Goal: Task Accomplishment & Management: Complete application form

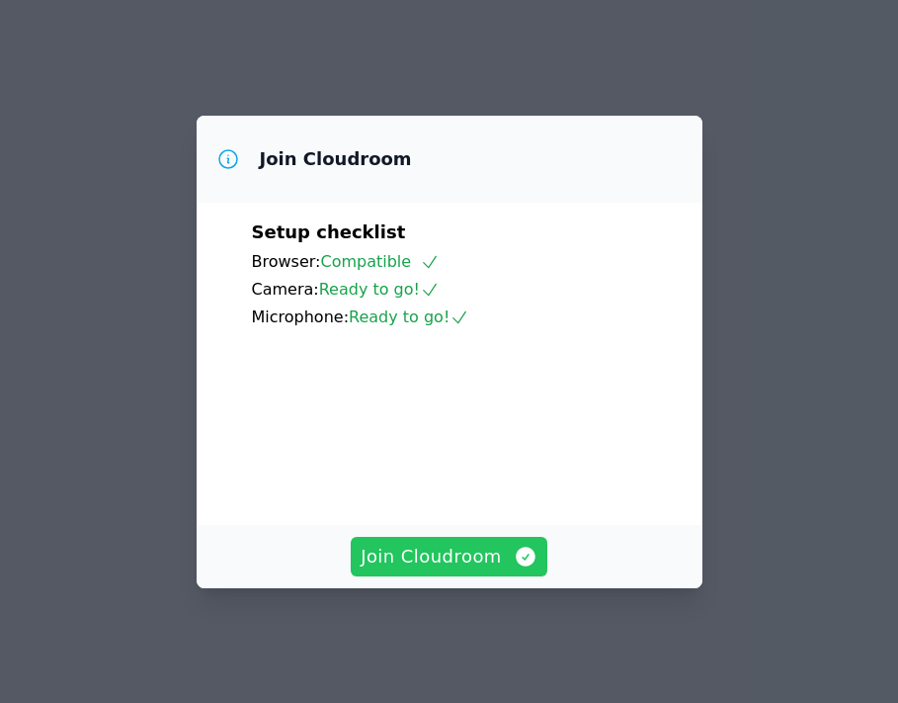
click at [470, 566] on span "Join Cloudroom" at bounding box center [449, 557] width 177 height 28
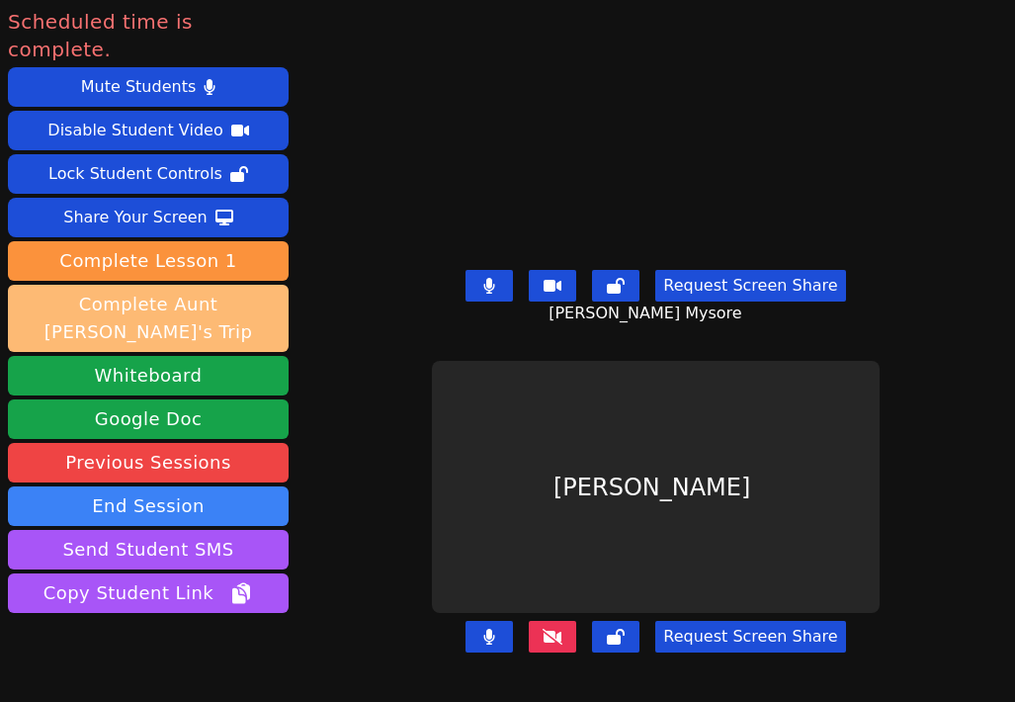
scroll to position [26, 0]
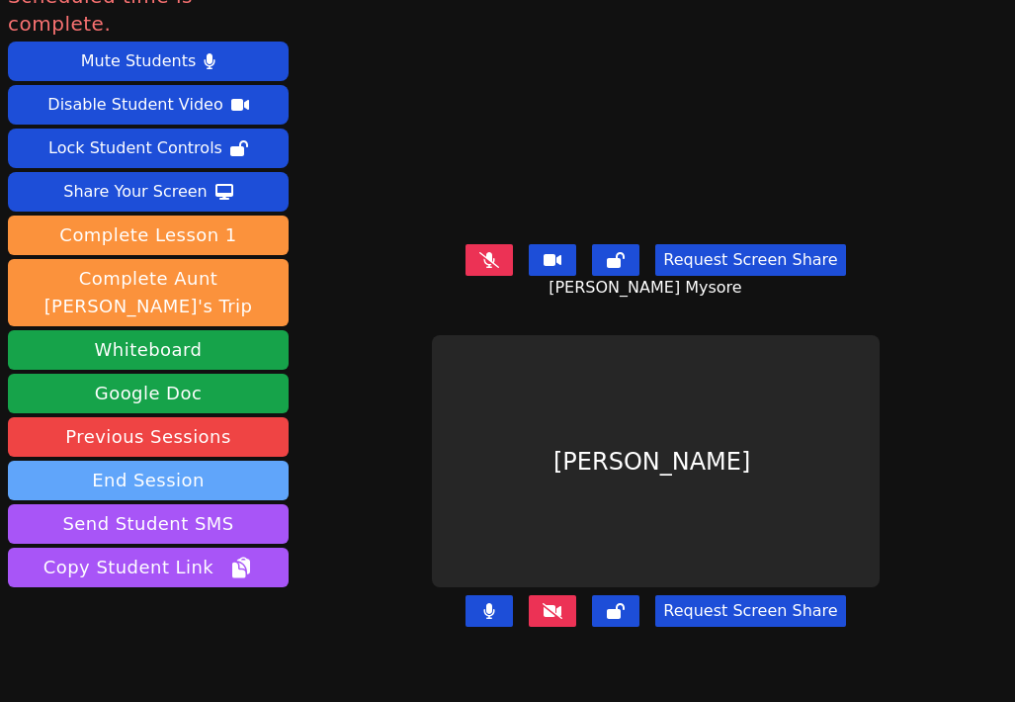
click at [205, 461] on button "End Session" at bounding box center [148, 481] width 281 height 40
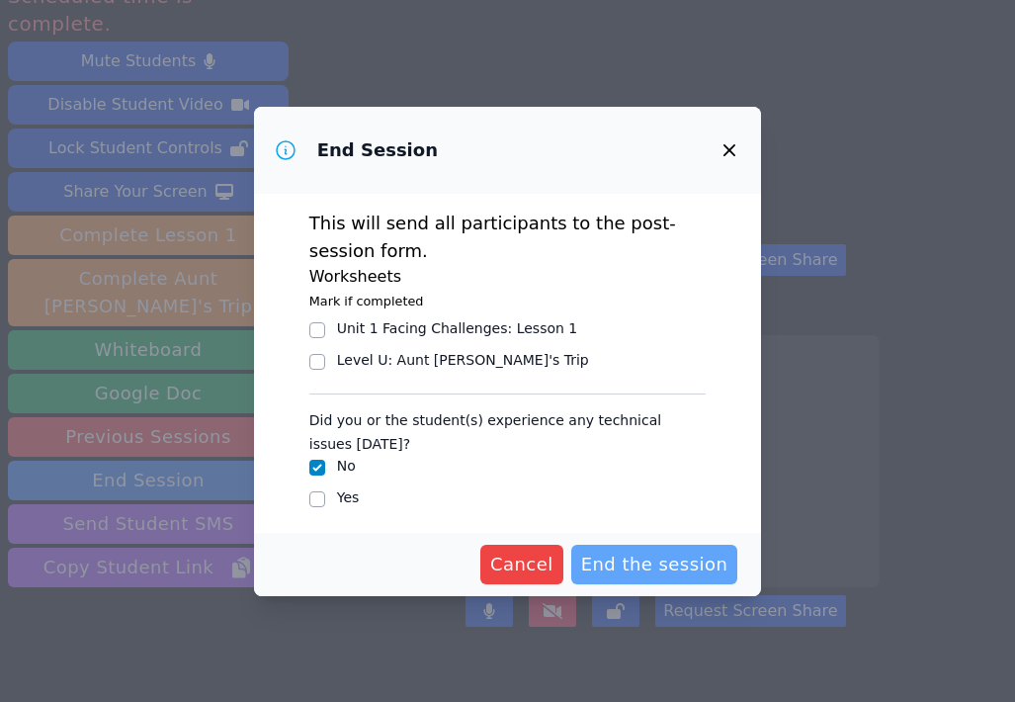
click at [689, 558] on span "End the session" at bounding box center [654, 564] width 147 height 28
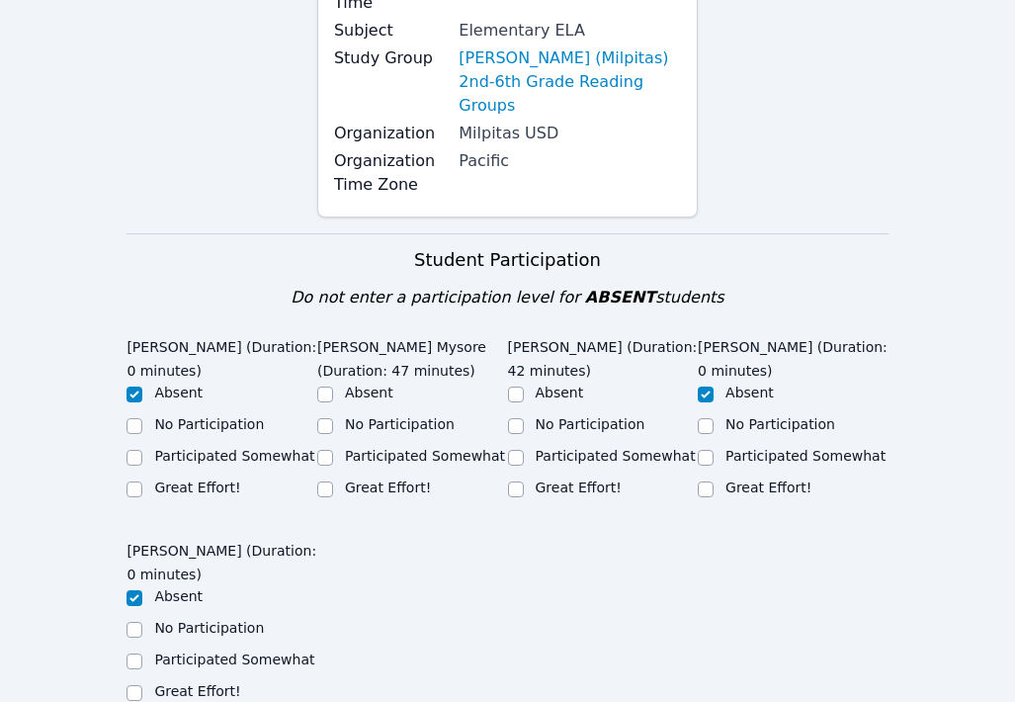
scroll to position [305, 0]
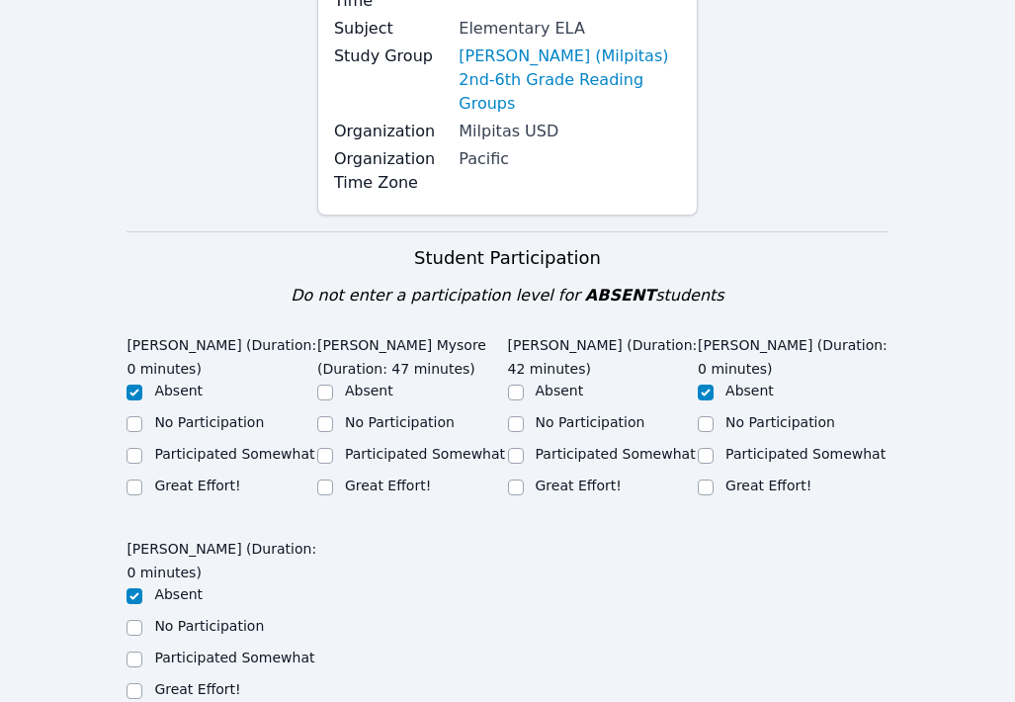
click at [397, 477] on label "Great Effort!" at bounding box center [388, 485] width 86 height 16
click at [333, 479] on input "Great Effort!" at bounding box center [325, 487] width 16 height 16
checkbox input "true"
click at [592, 477] on label "Great Effort!" at bounding box center [579, 485] width 86 height 16
click at [524, 479] on input "Great Effort!" at bounding box center [516, 487] width 16 height 16
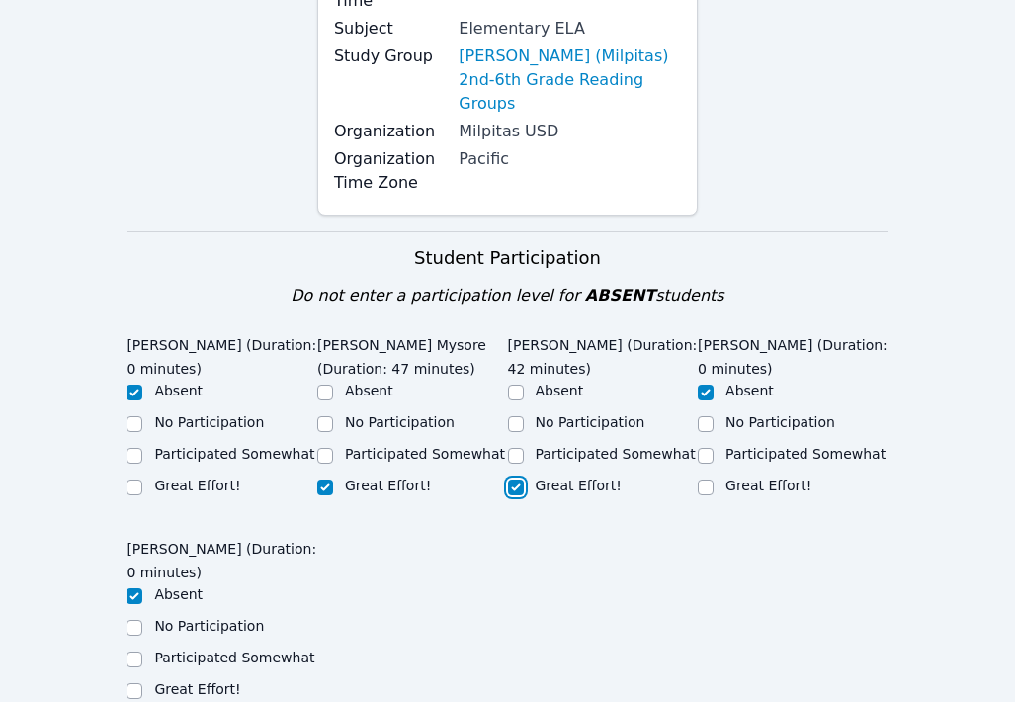
checkbox input "true"
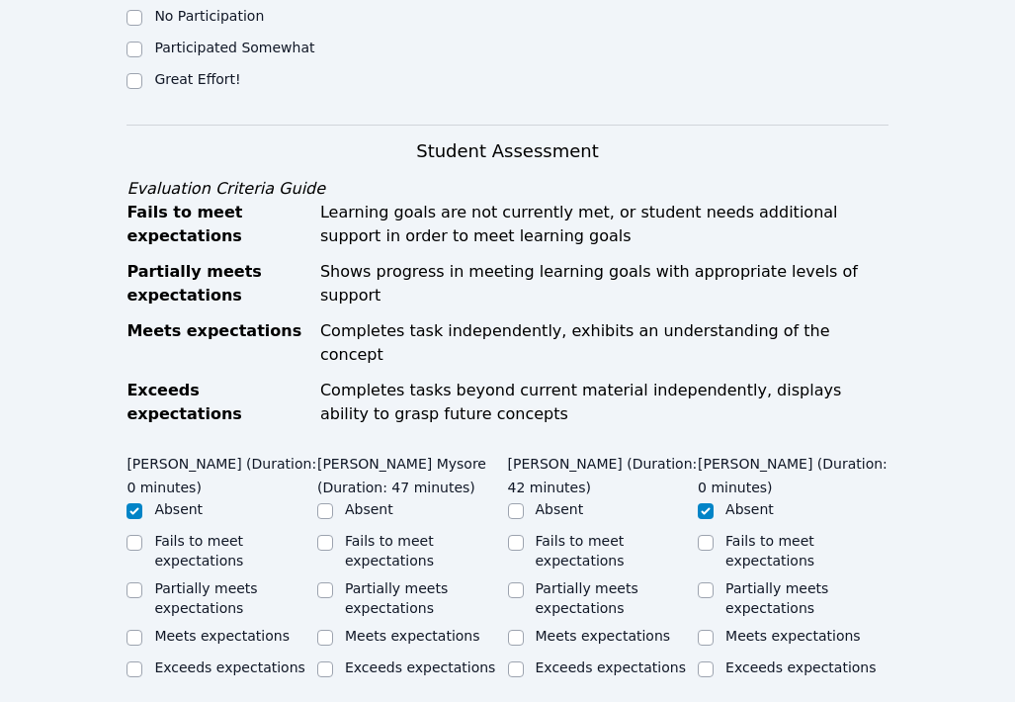
scroll to position [928, 0]
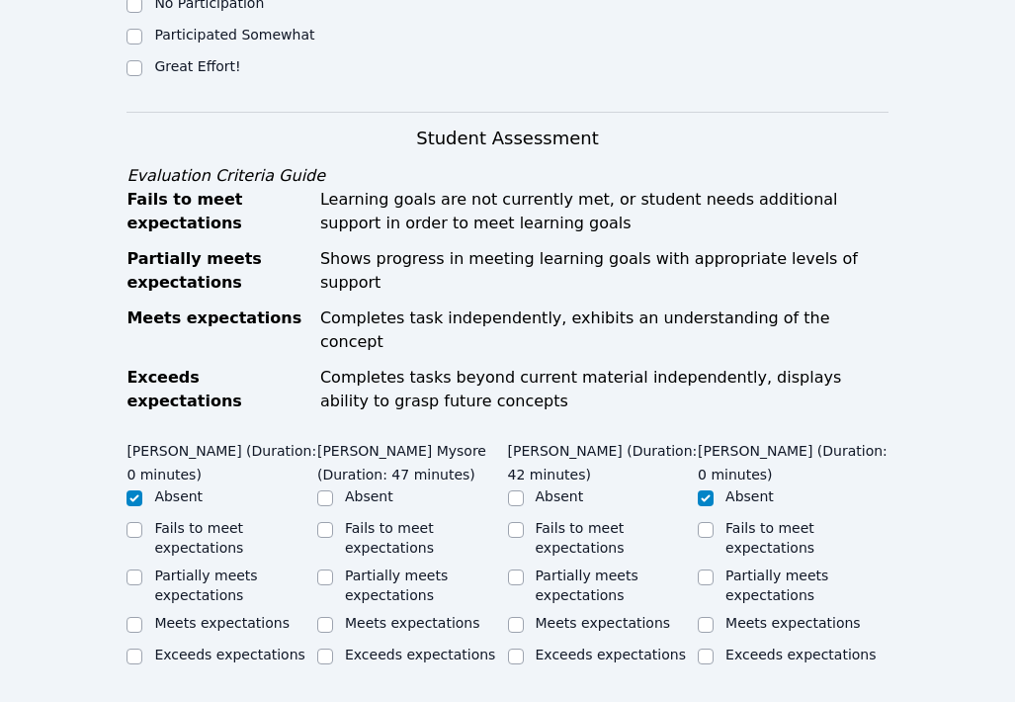
click at [415, 646] on label "Exceeds expectations" at bounding box center [420, 654] width 150 height 16
click at [333, 648] on input "Exceeds expectations" at bounding box center [325, 656] width 16 height 16
checkbox input "true"
click at [434, 615] on label "Meets expectations" at bounding box center [412, 623] width 135 height 16
click at [333, 617] on input "Meets expectations" at bounding box center [325, 625] width 16 height 16
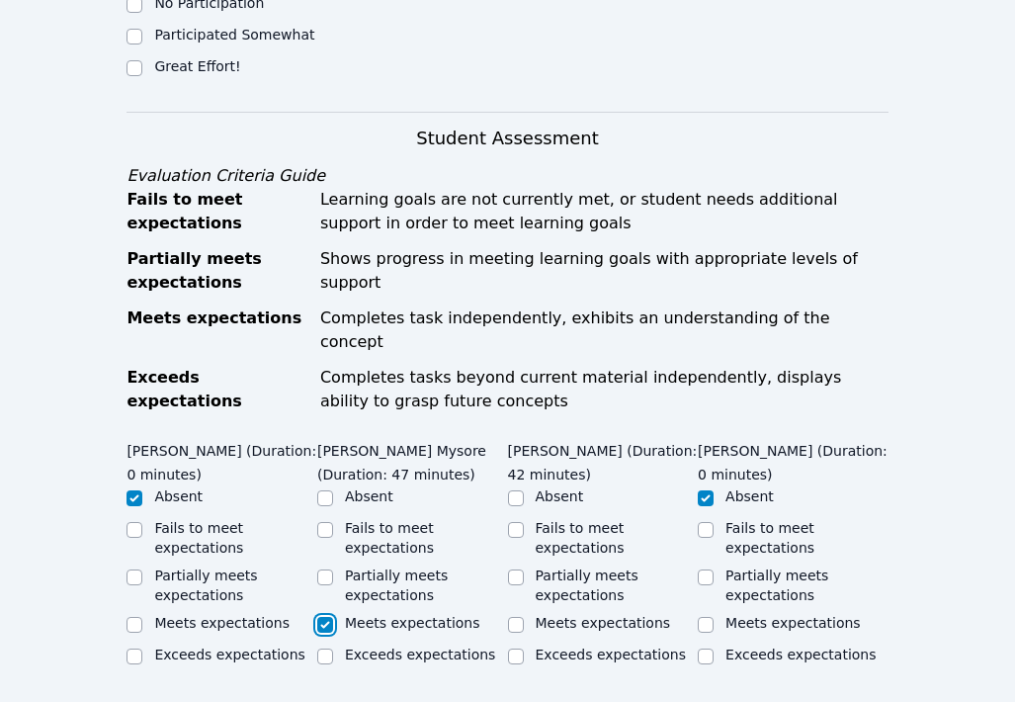
checkbox input "true"
checkbox input "false"
click at [543, 615] on label "Meets expectations" at bounding box center [603, 623] width 135 height 16
click at [524, 617] on input "Meets expectations" at bounding box center [516, 625] width 16 height 16
checkbox input "true"
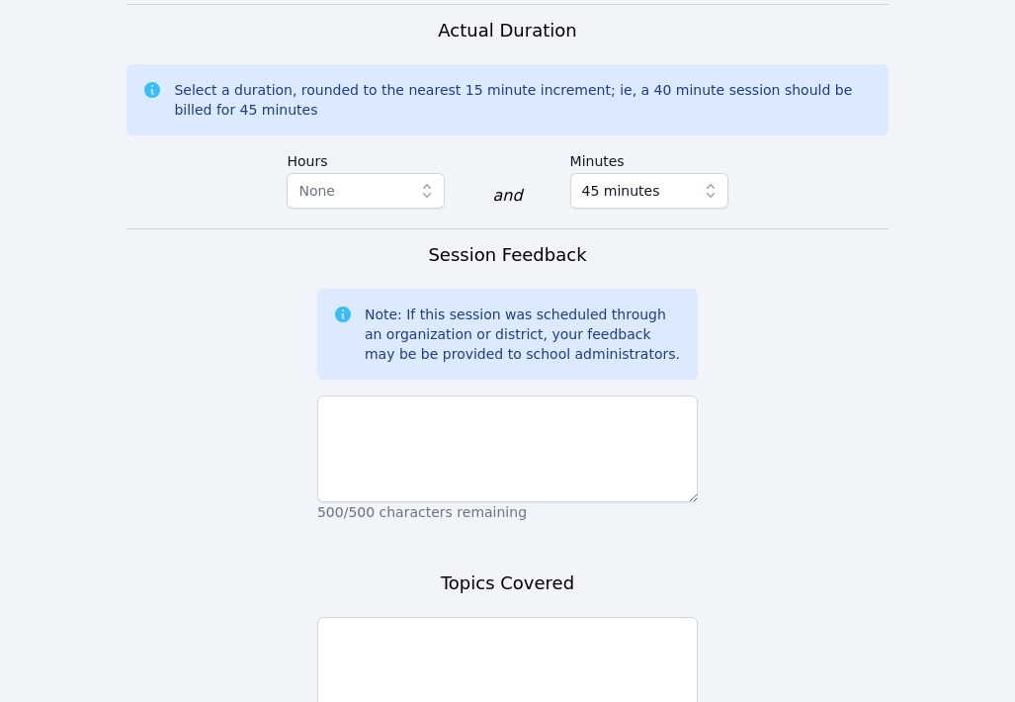
scroll to position [1901, 0]
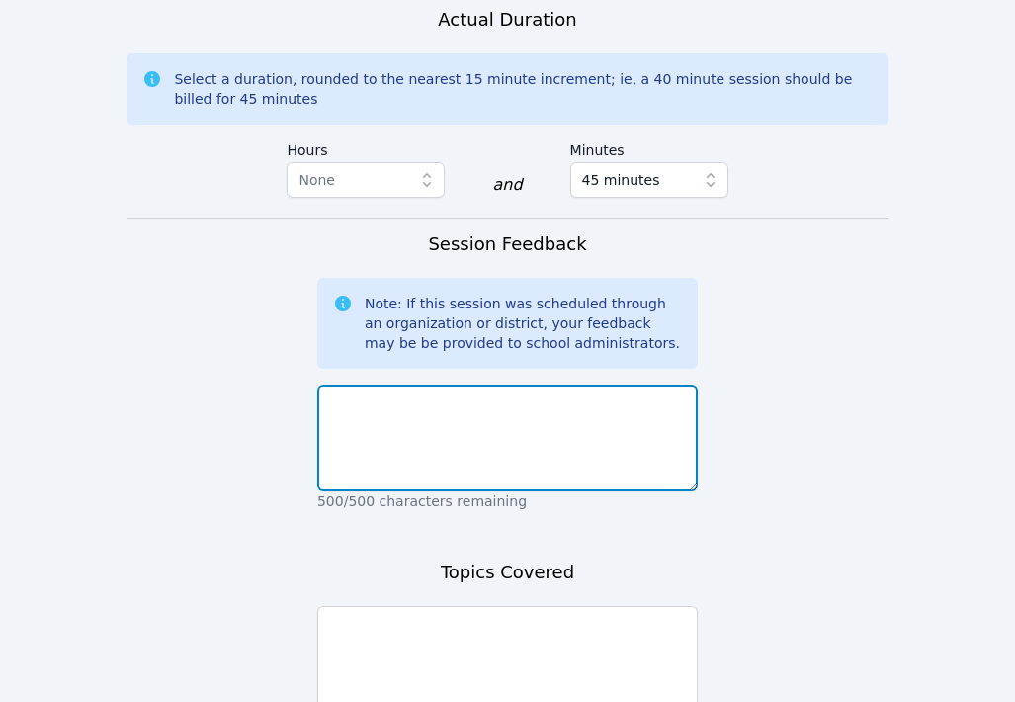
click at [421, 384] on textarea at bounding box center [507, 437] width 380 height 107
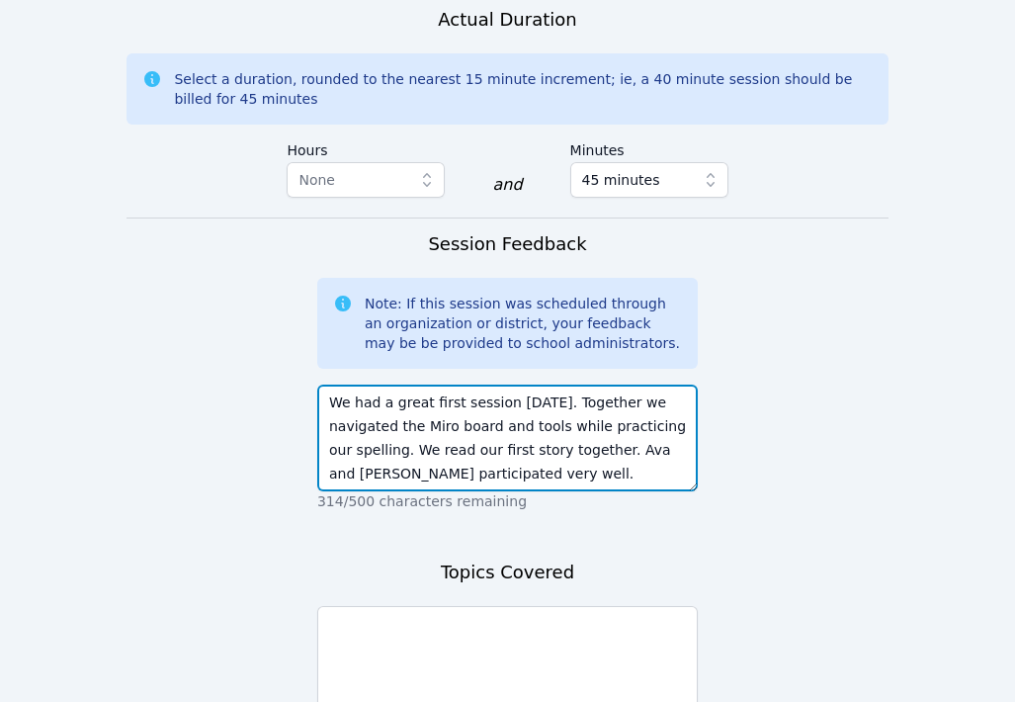
type textarea "We had a great first session [DATE]. Together we navigated the Miro board and t…"
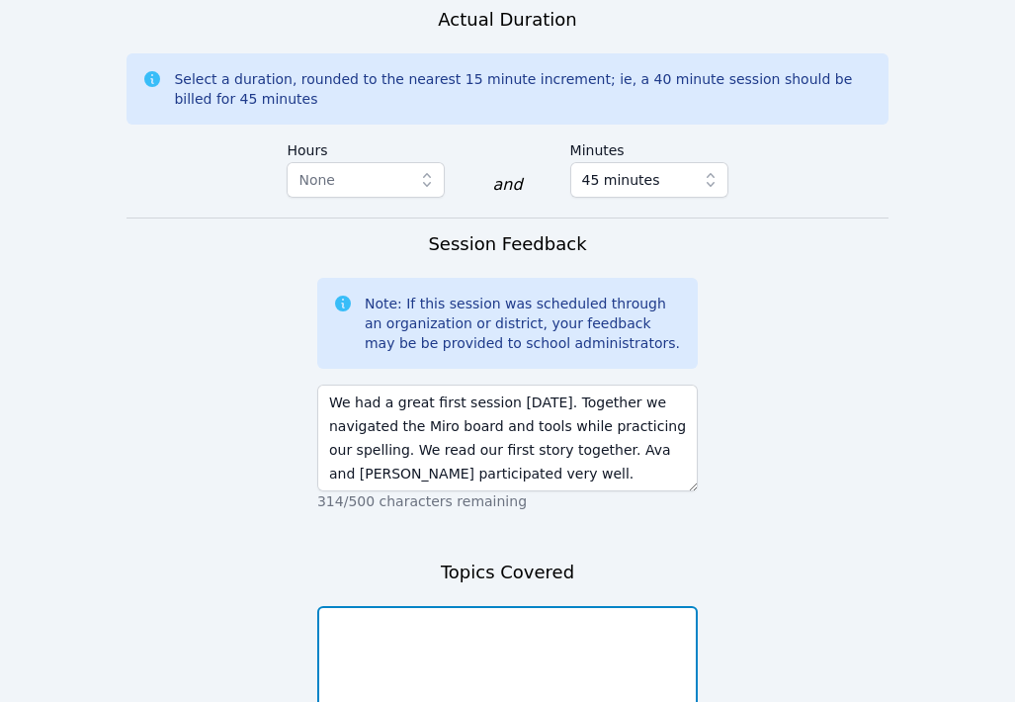
click at [490, 606] on textarea at bounding box center [507, 659] width 380 height 107
type textarea "W"
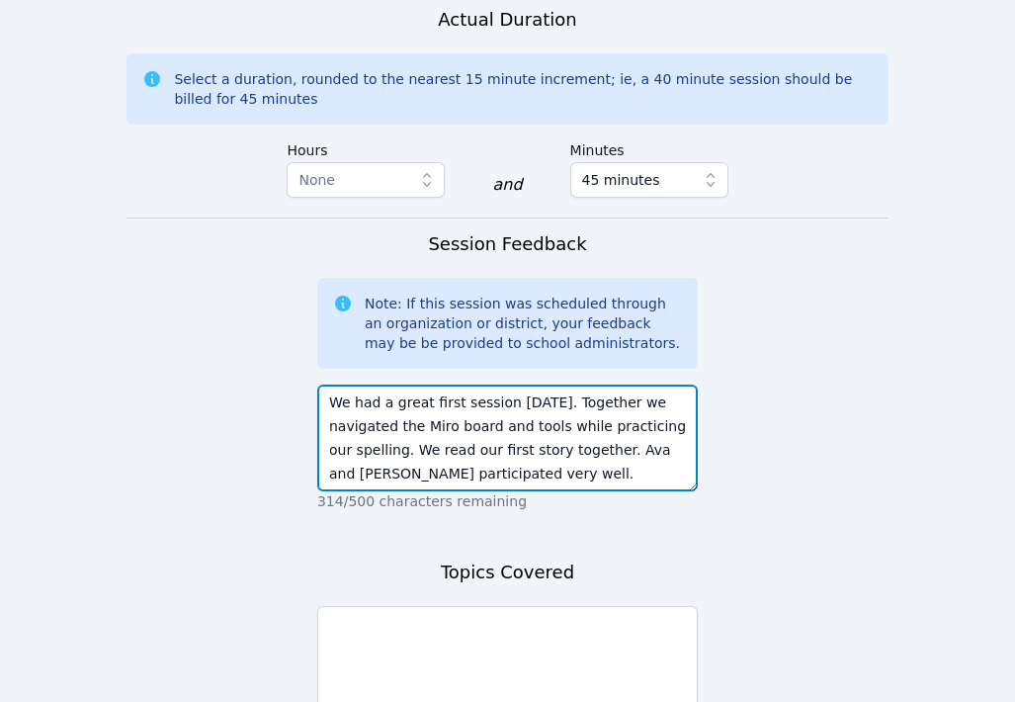
drag, startPoint x: 553, startPoint y: 335, endPoint x: 594, endPoint y: 374, distance: 55.9
click at [594, 384] on textarea "We had a great first session [DATE]. Together we navigated the Miro board and t…" at bounding box center [507, 437] width 380 height 107
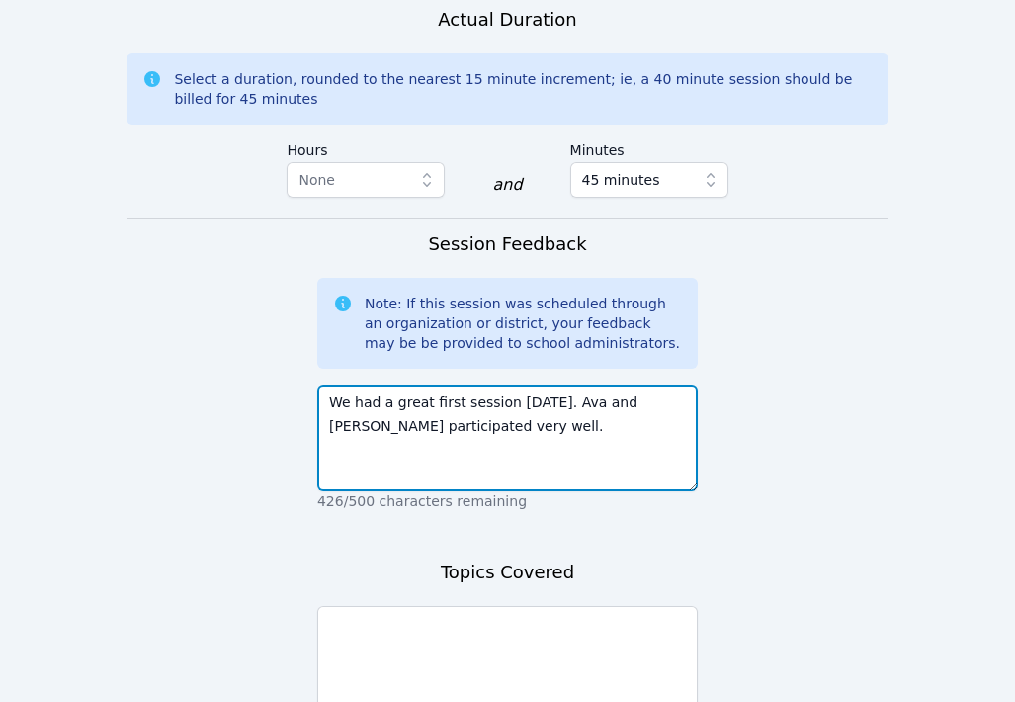
type textarea "We had a great first session [DATE]. Ava and [PERSON_NAME] participated very we…"
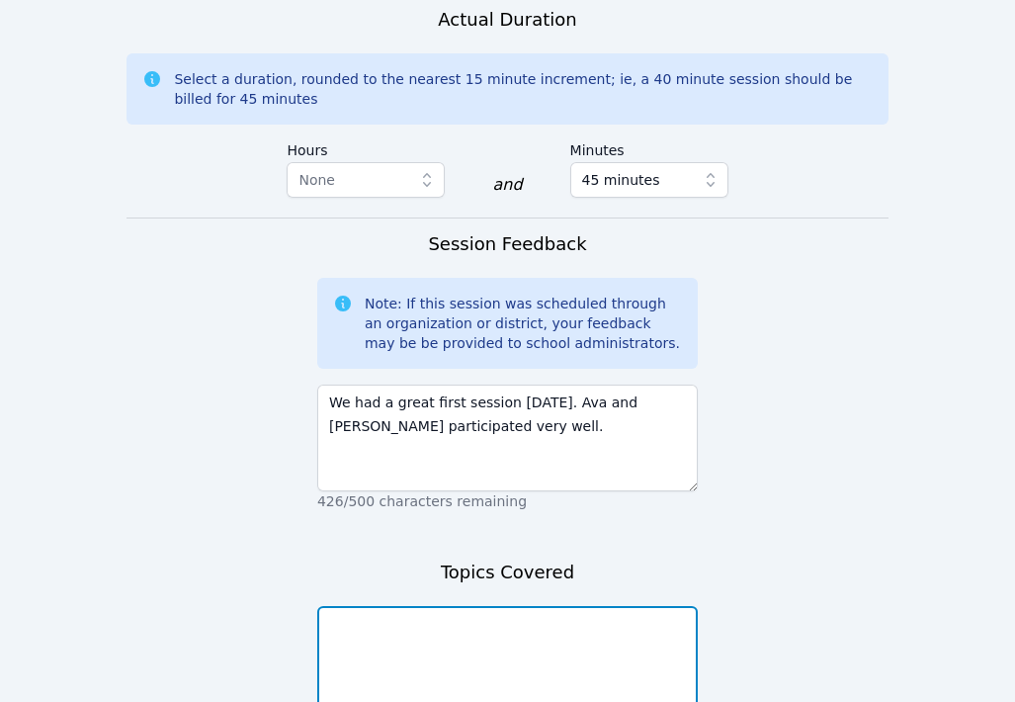
click at [544, 606] on textarea at bounding box center [507, 659] width 380 height 107
paste textarea "Together we navigated the Miro board and tools while practicing our spelling. W…"
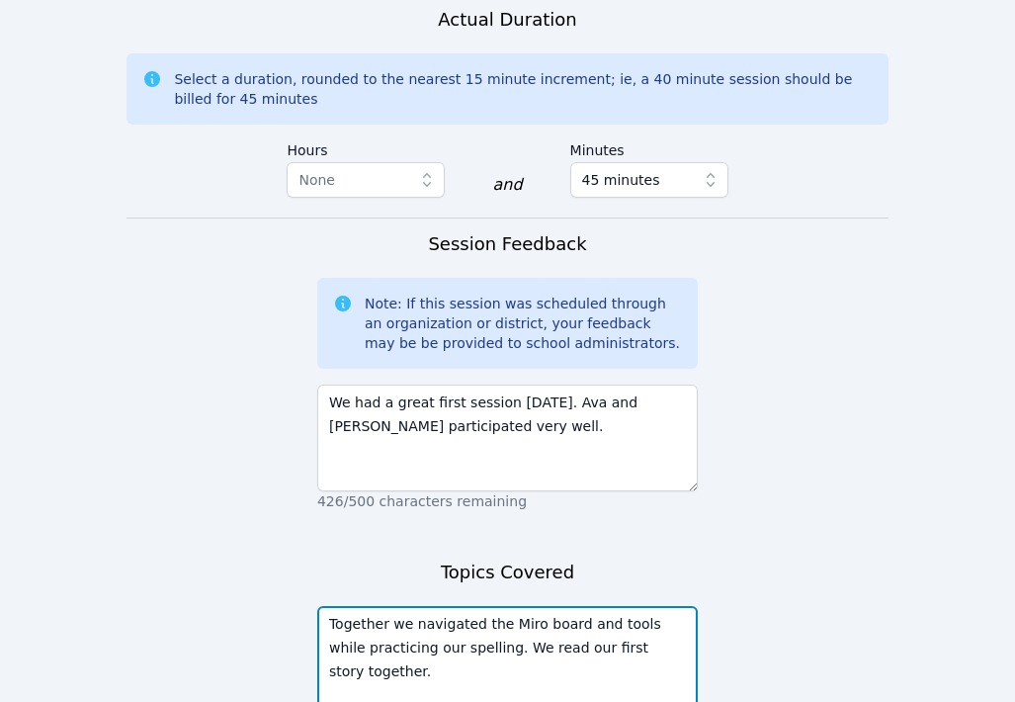
type textarea "Together we navigated the Miro board and tools while practicing our spelling. W…"
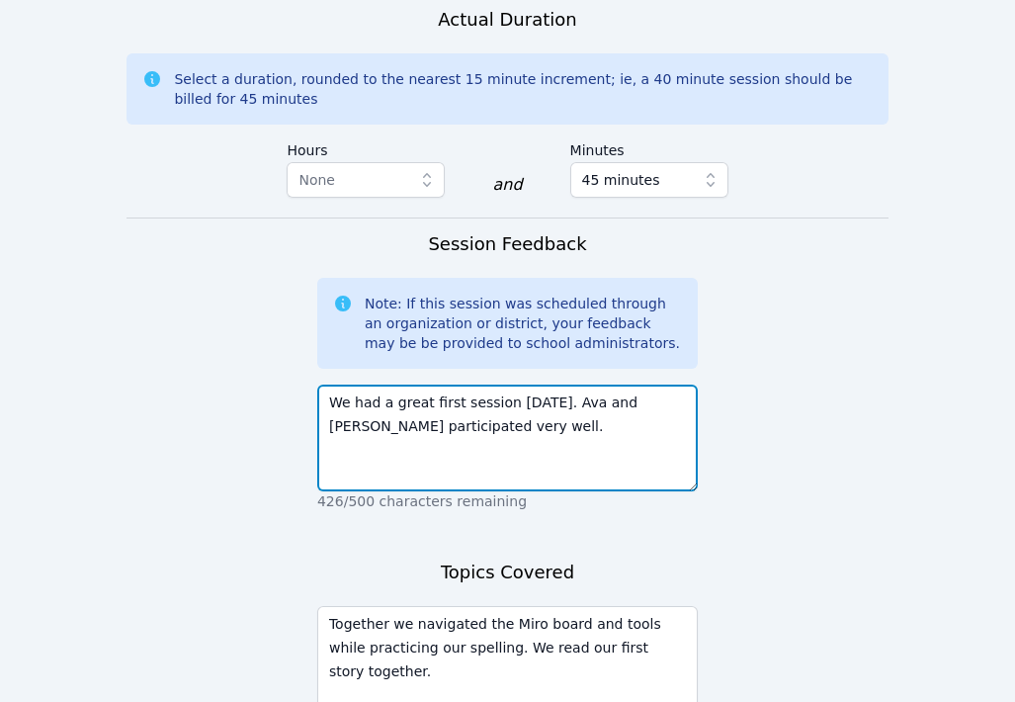
click at [524, 384] on textarea "We had a great first session [DATE]. Ava and [PERSON_NAME] participated very we…" at bounding box center [507, 437] width 380 height 107
type textarea "We had a great first session [DATE]. Ava and [PERSON_NAME] participated very we…"
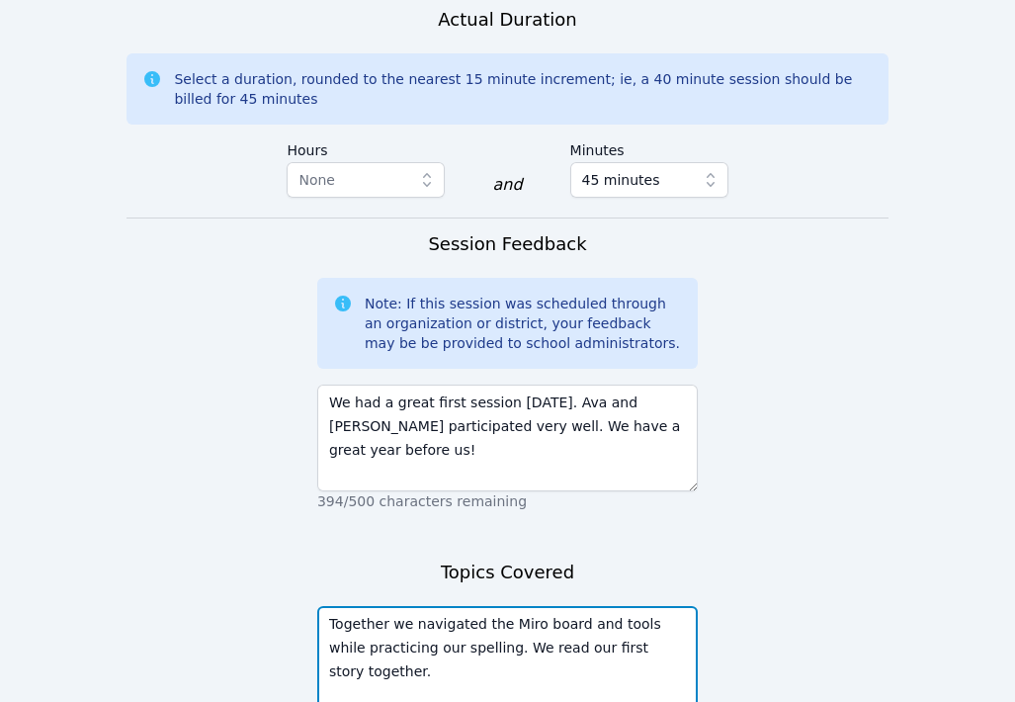
click at [599, 617] on textarea "Together we navigated the Miro board and tools while practicing our spelling. W…" at bounding box center [507, 659] width 380 height 107
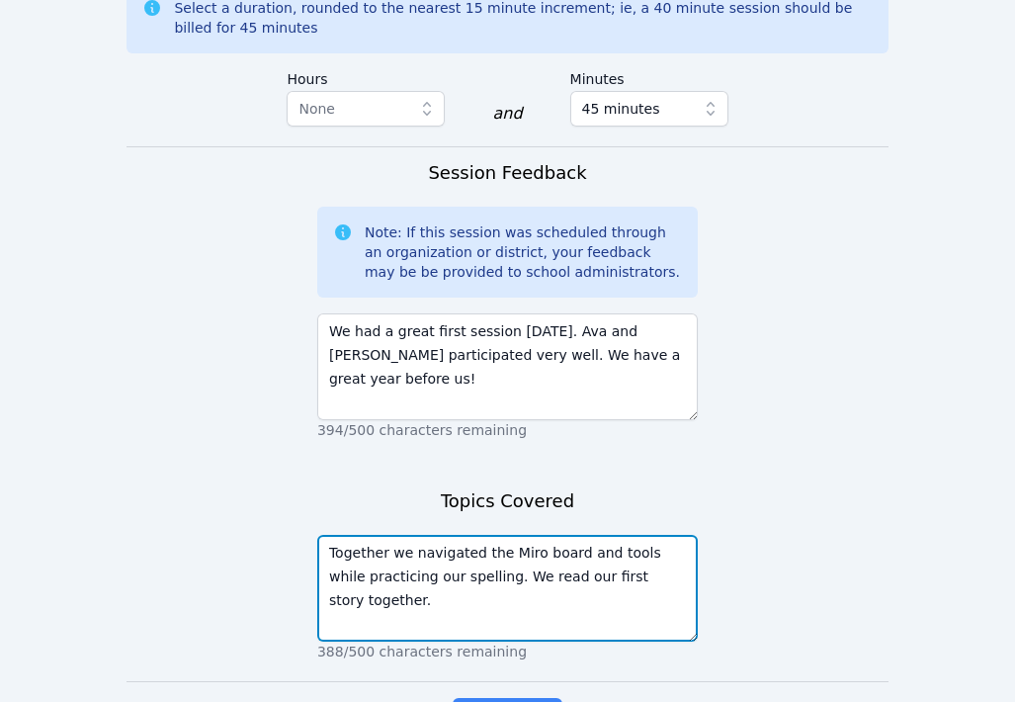
scroll to position [2036, 0]
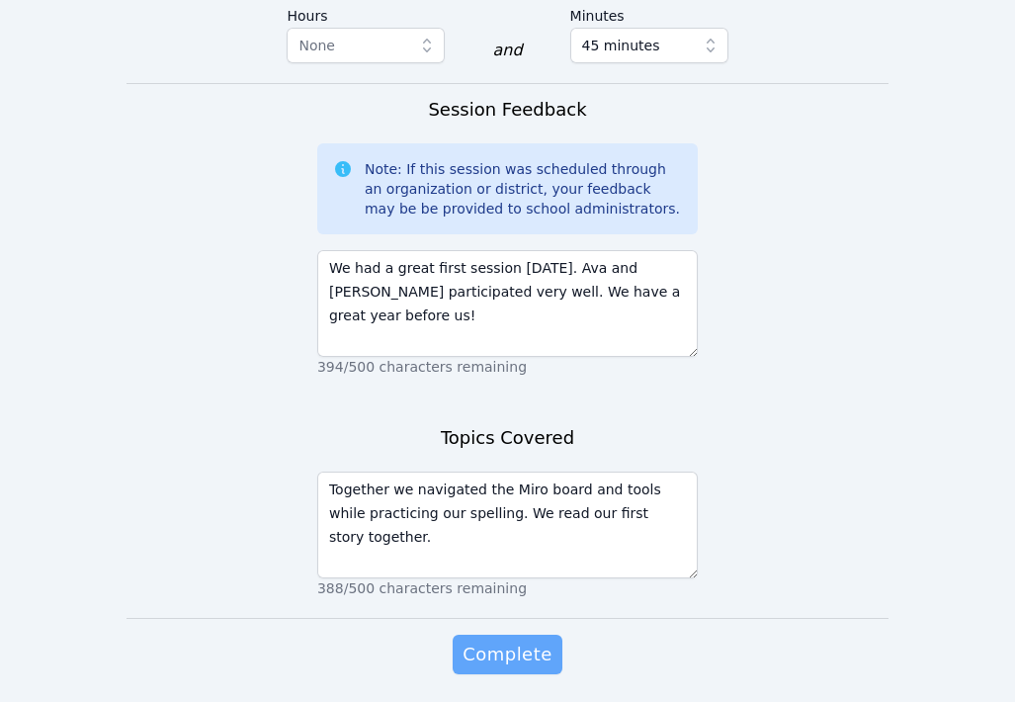
click at [528, 640] on span "Complete" at bounding box center [506, 654] width 89 height 28
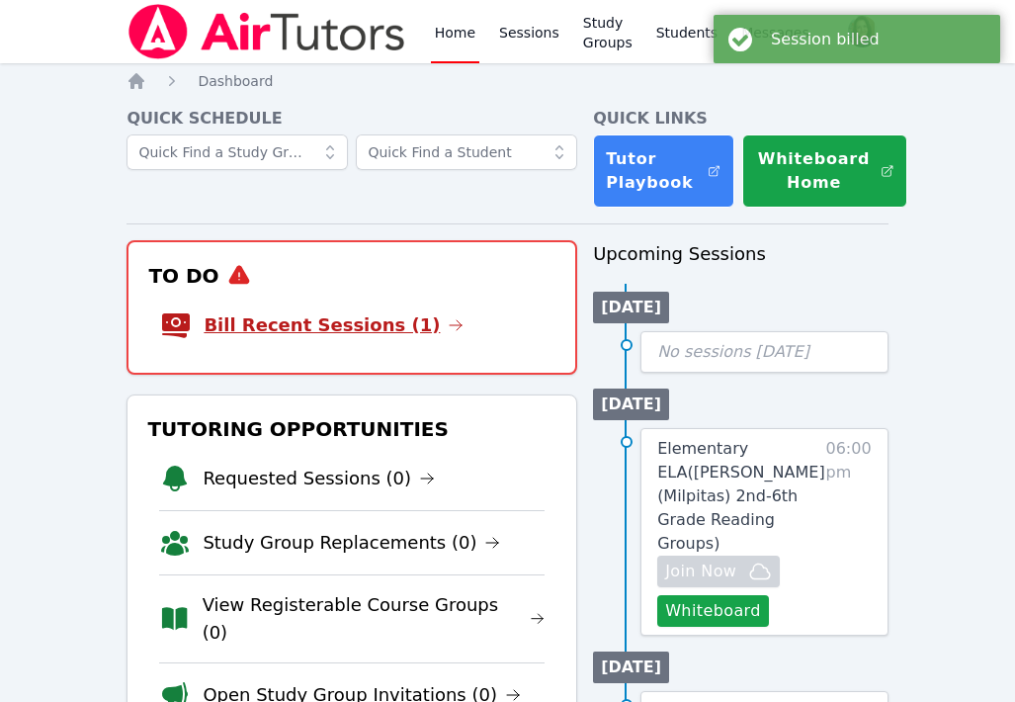
click at [357, 324] on link "Bill Recent Sessions (1)" at bounding box center [334, 325] width 260 height 28
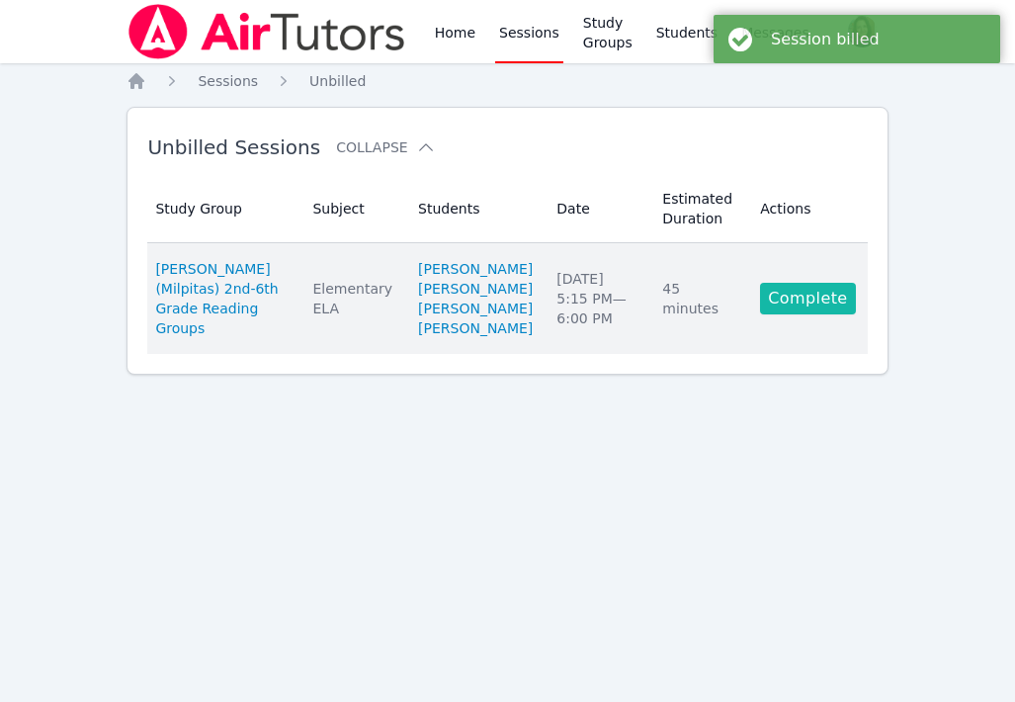
click at [796, 314] on link "Complete" at bounding box center [807, 299] width 95 height 32
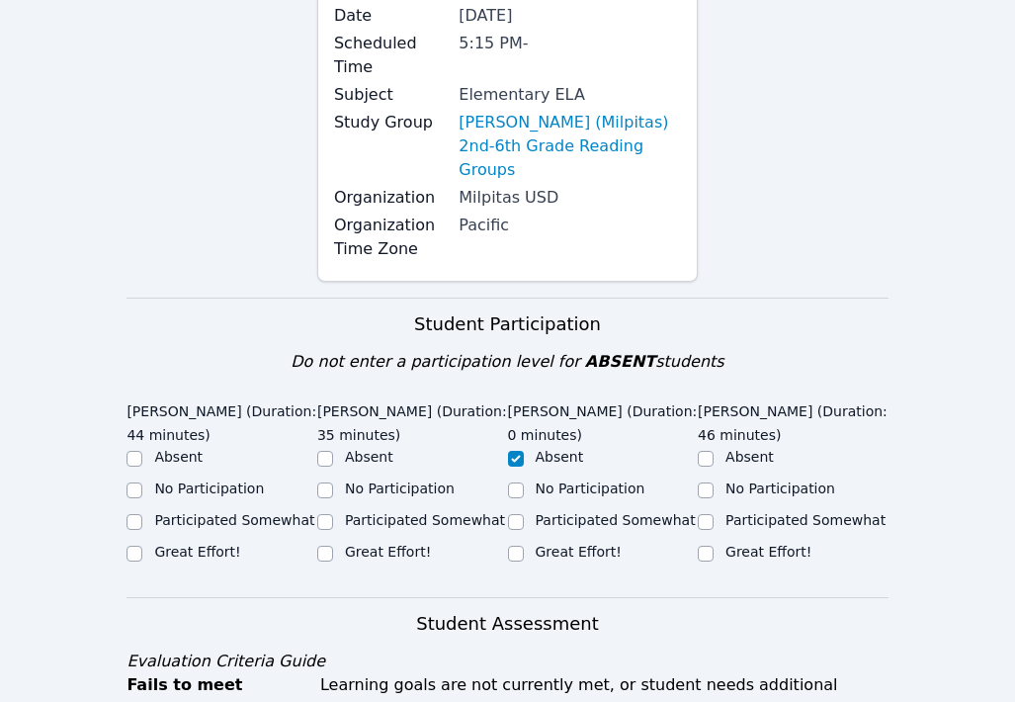
scroll to position [473, 0]
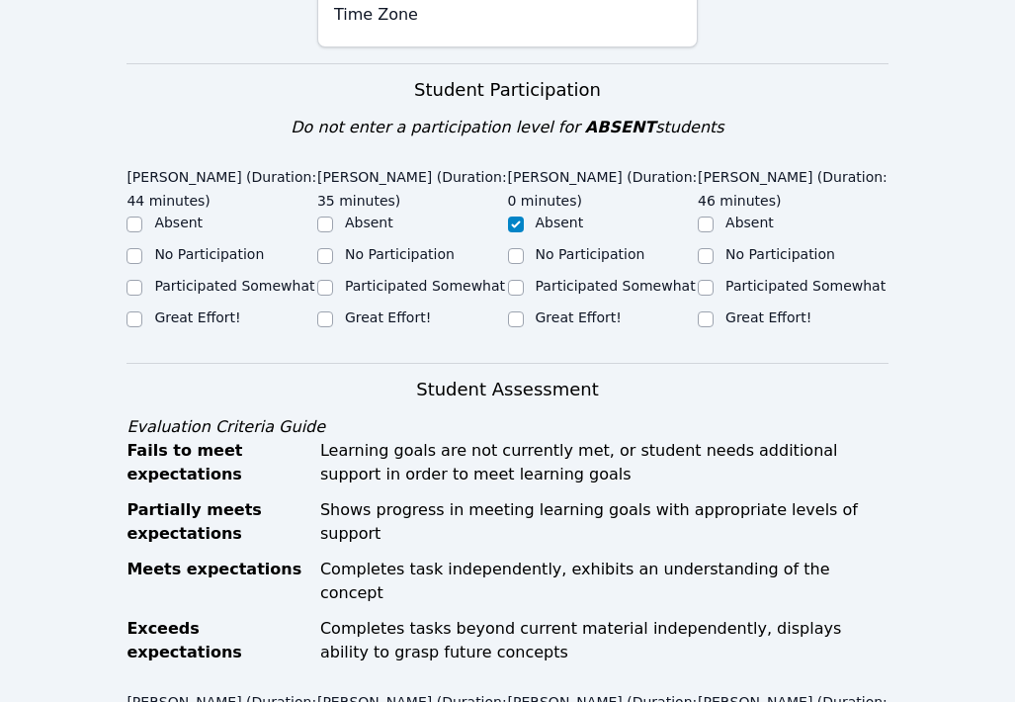
click at [388, 309] on label "Great Effort!" at bounding box center [388, 317] width 86 height 16
click at [333, 311] on input "Great Effort!" at bounding box center [325, 319] width 16 height 16
checkbox input "true"
click at [745, 309] on label "Great Effort!" at bounding box center [768, 317] width 86 height 16
click at [714, 311] on input "Great Effort!" at bounding box center [706, 319] width 16 height 16
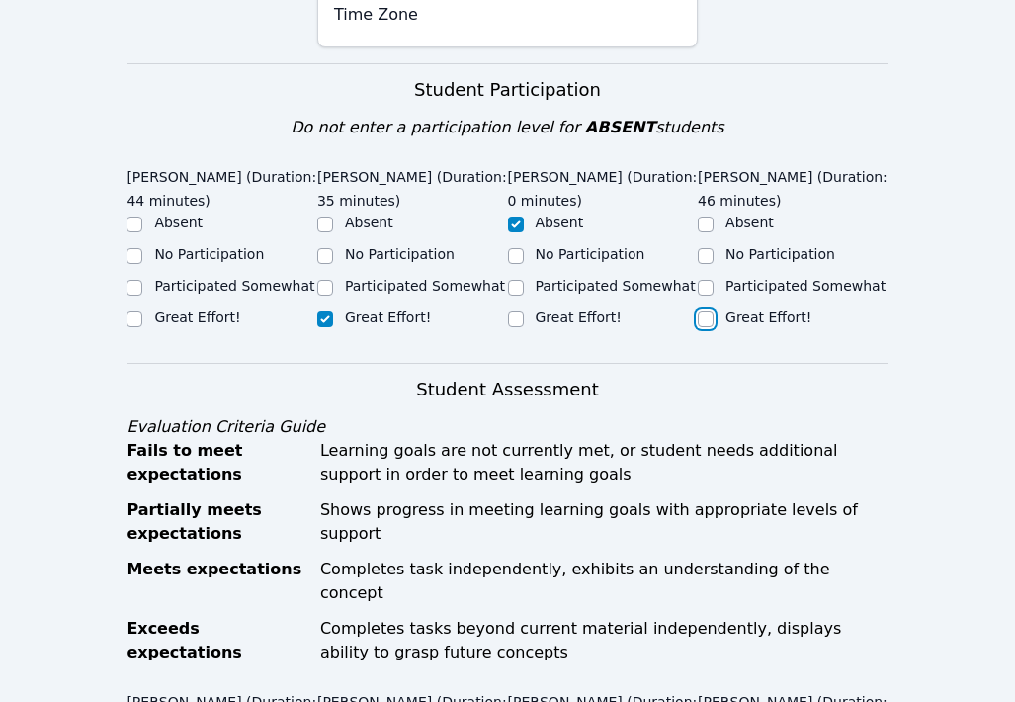
checkbox input "true"
click at [210, 309] on label "Great Effort!" at bounding box center [197, 317] width 86 height 16
click at [142, 311] on input "Great Effort!" at bounding box center [134, 319] width 16 height 16
checkbox input "true"
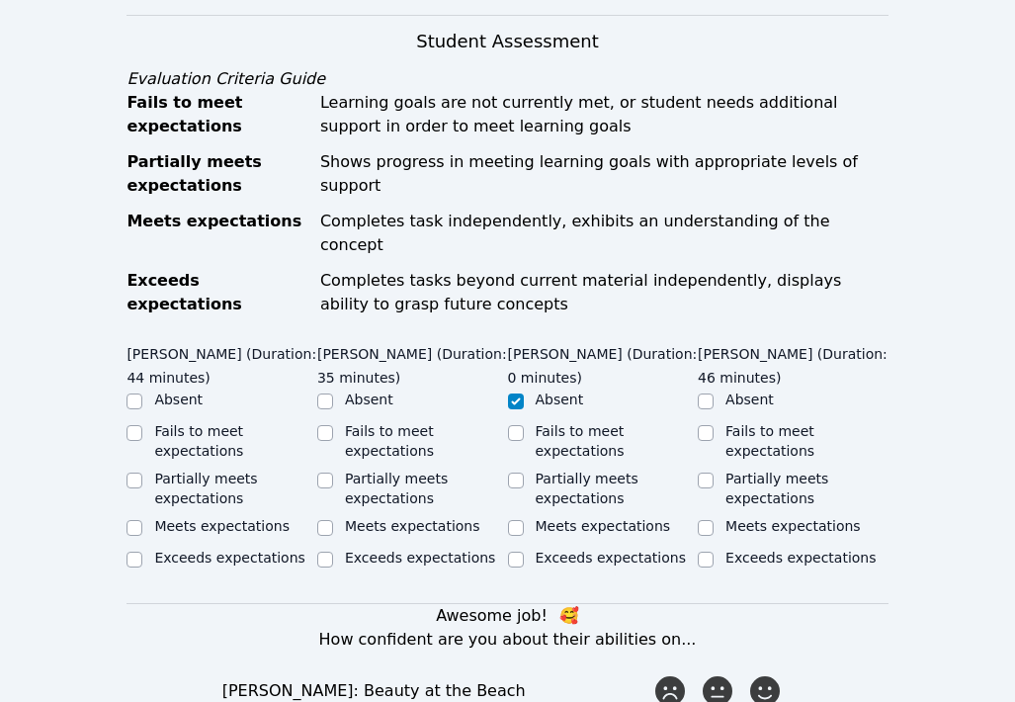
scroll to position [823, 0]
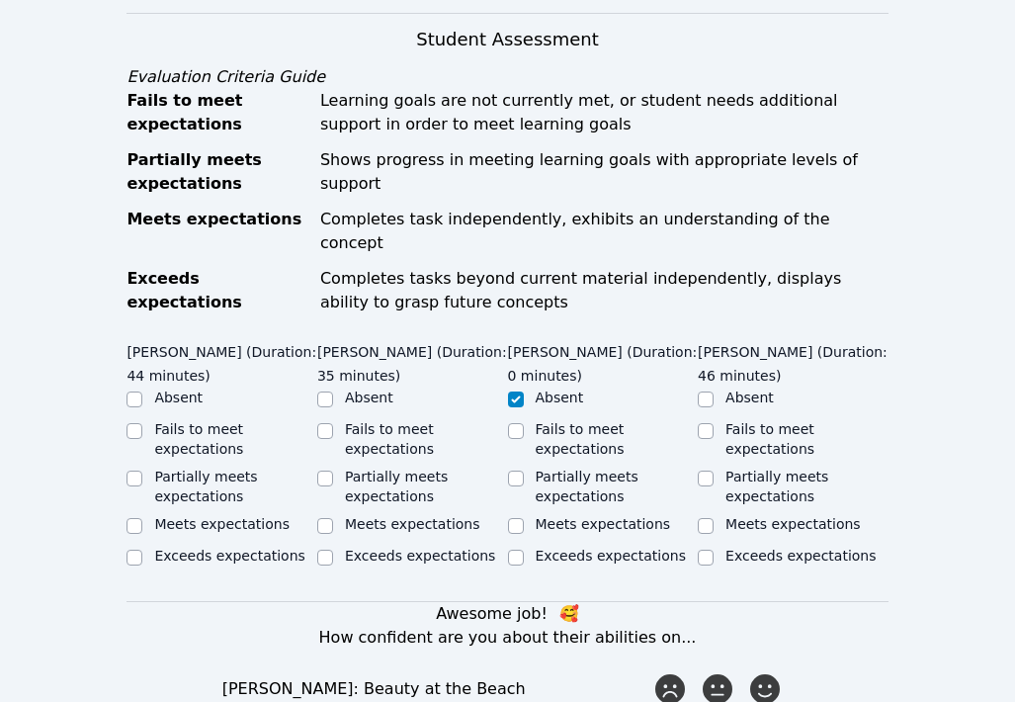
click at [267, 547] on label "Exceeds expectations" at bounding box center [229, 555] width 150 height 16
click at [142, 549] on input "Exceeds expectations" at bounding box center [134, 557] width 16 height 16
checkbox input "true"
click at [275, 514] on div "Meets expectations" at bounding box center [221, 524] width 135 height 20
click at [265, 516] on label "Meets expectations" at bounding box center [221, 524] width 135 height 16
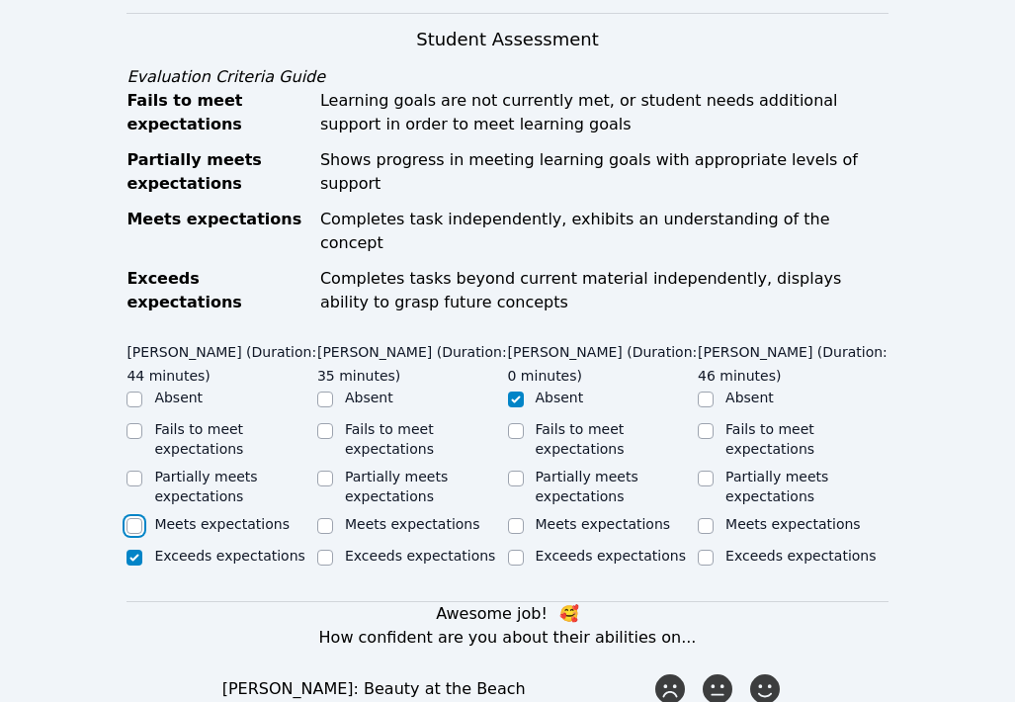
click at [142, 518] on input "Meets expectations" at bounding box center [134, 526] width 16 height 16
checkbox input "true"
checkbox input "false"
click at [372, 516] on label "Meets expectations" at bounding box center [412, 524] width 135 height 16
click at [333, 518] on input "Meets expectations" at bounding box center [325, 526] width 16 height 16
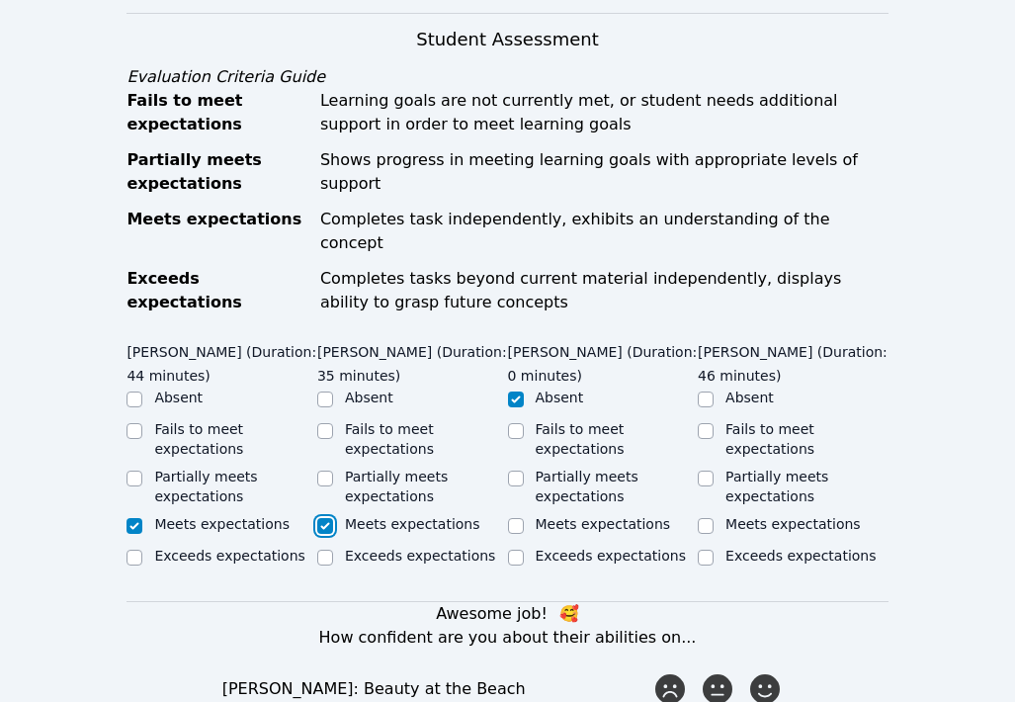
checkbox input "true"
click at [763, 516] on label "Meets expectations" at bounding box center [792, 524] width 135 height 16
click at [714, 518] on input "Meets expectations" at bounding box center [706, 526] width 16 height 16
checkbox input "true"
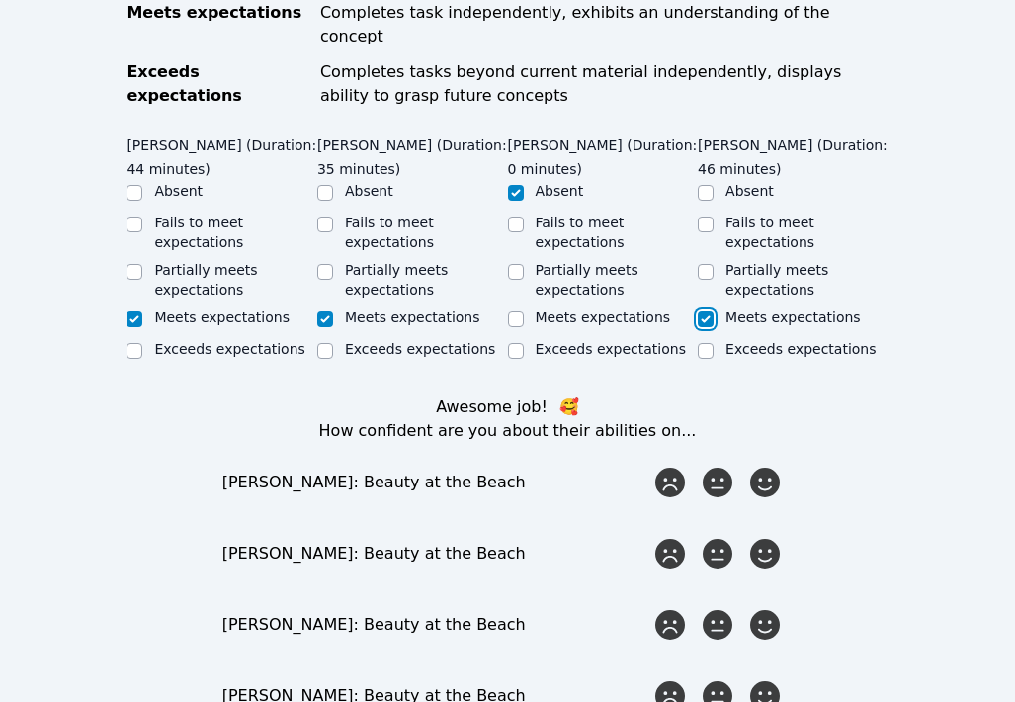
scroll to position [1130, 0]
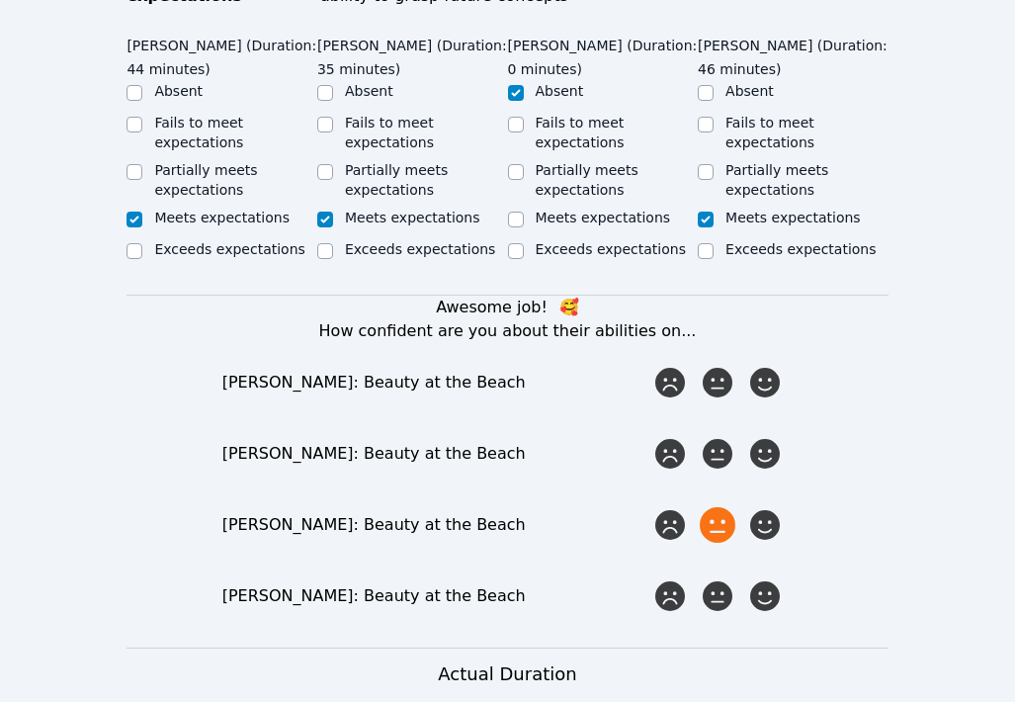
click at [728, 507] on icon at bounding box center [718, 525] width 36 height 36
click at [0, 0] on input "radio" at bounding box center [0, 0] width 0 height 0
click at [755, 436] on icon at bounding box center [765, 454] width 36 height 36
click at [0, 0] on input "radio" at bounding box center [0, 0] width 0 height 0
click at [756, 365] on icon at bounding box center [765, 383] width 36 height 36
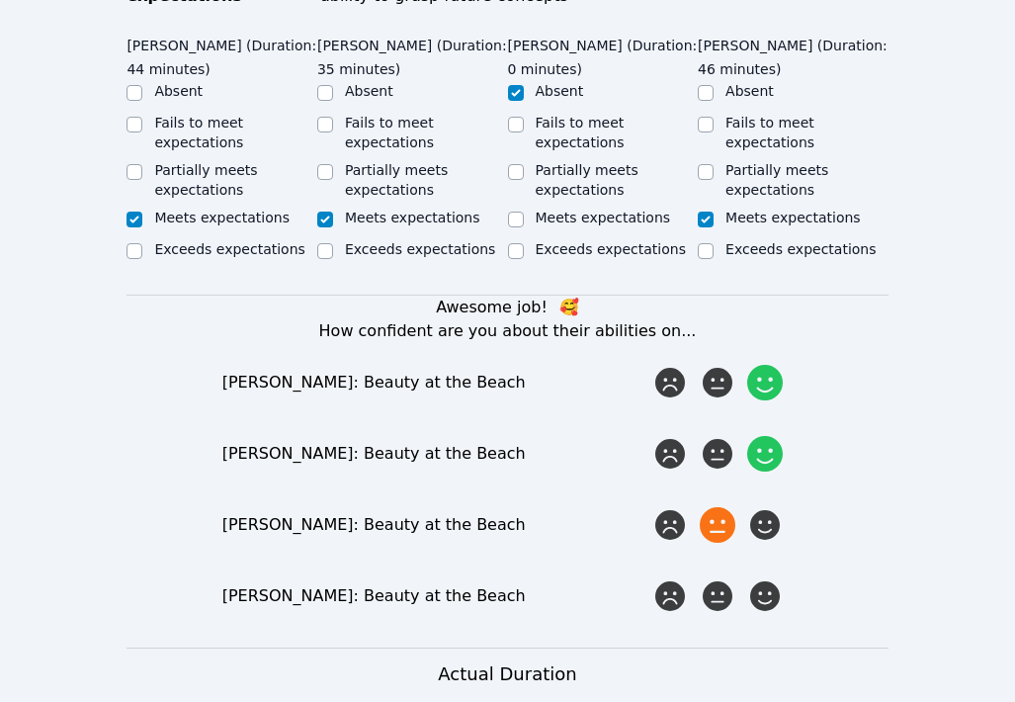
click at [0, 0] on input "radio" at bounding box center [0, 0] width 0 height 0
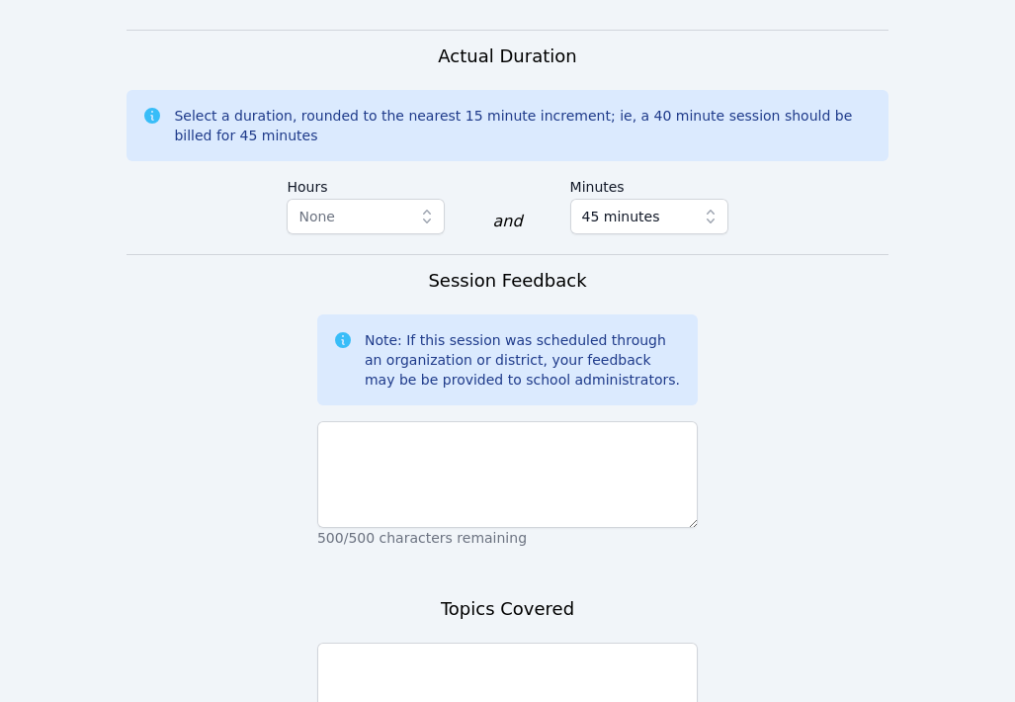
scroll to position [1754, 0]
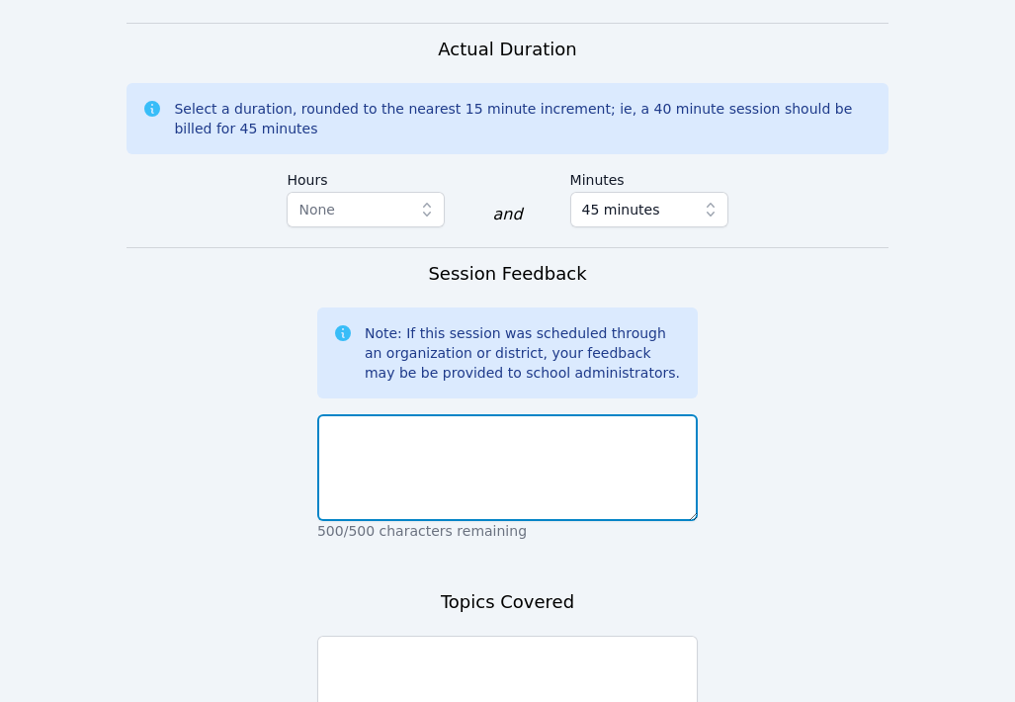
click at [432, 414] on textarea at bounding box center [507, 467] width 380 height 107
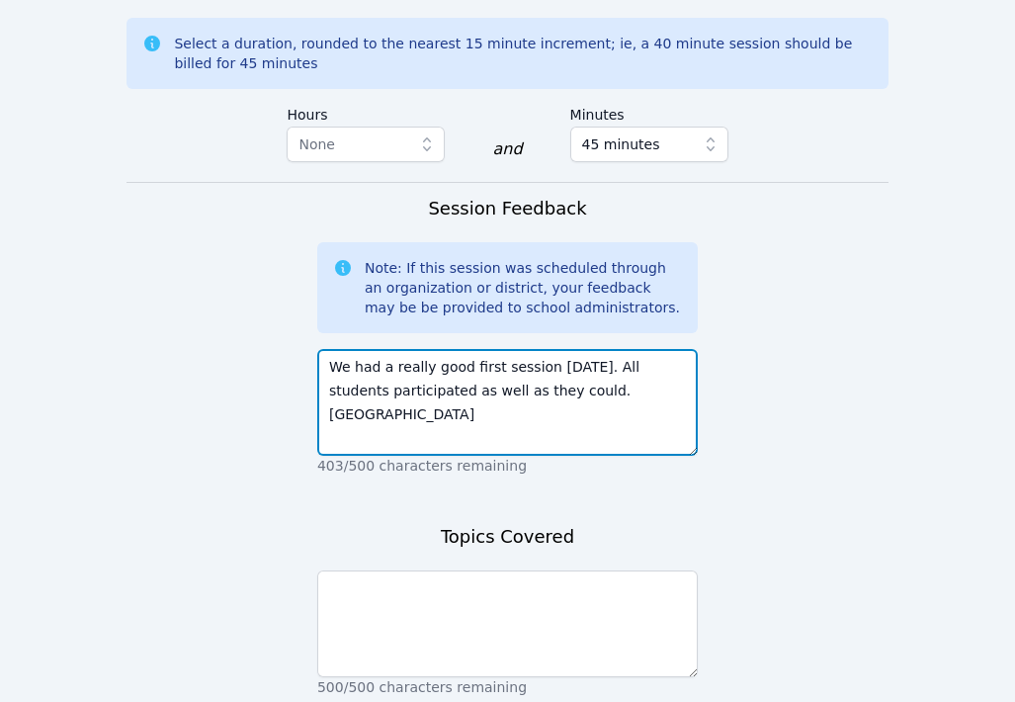
scroll to position [1918, 0]
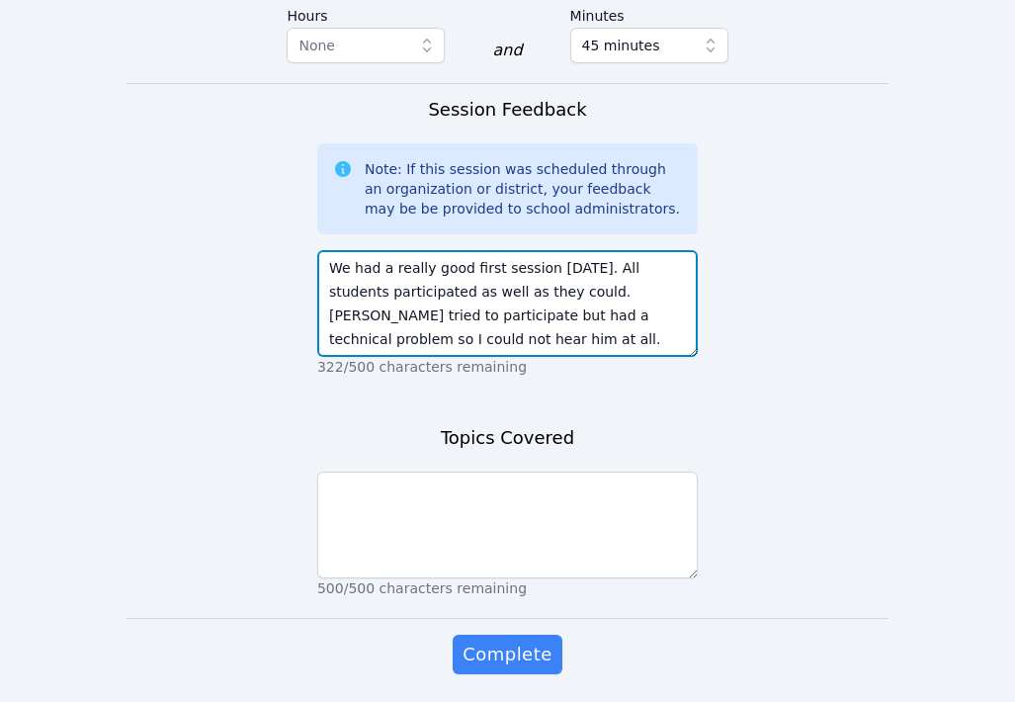
type textarea "We had a really good first session [DATE]. All students participated as well as…"
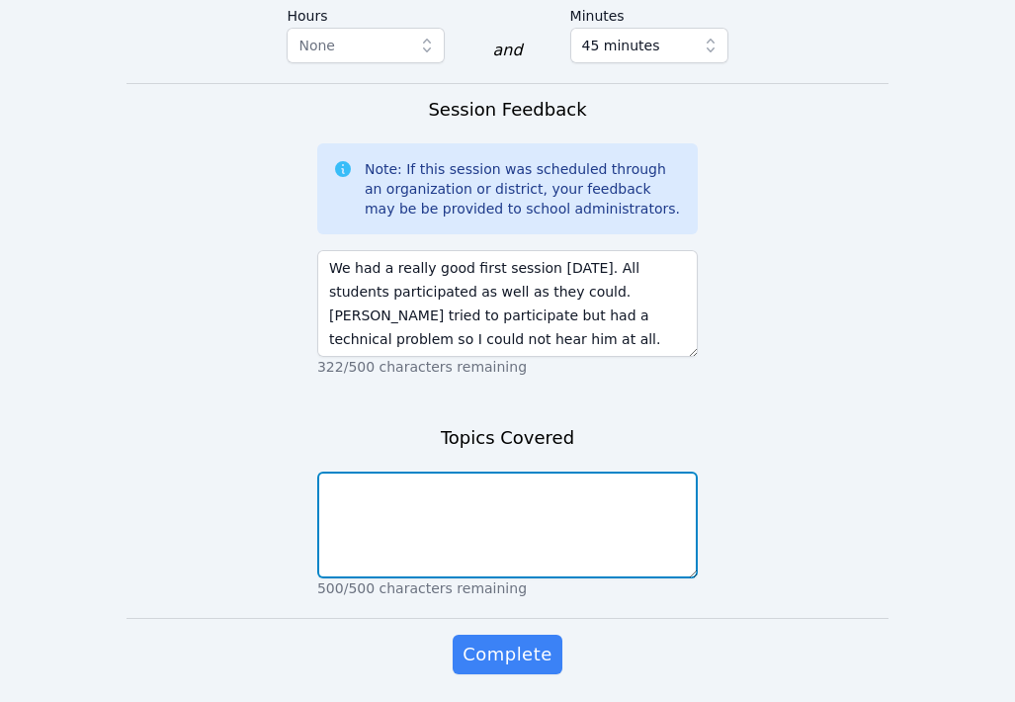
click at [463, 471] on textarea at bounding box center [507, 524] width 380 height 107
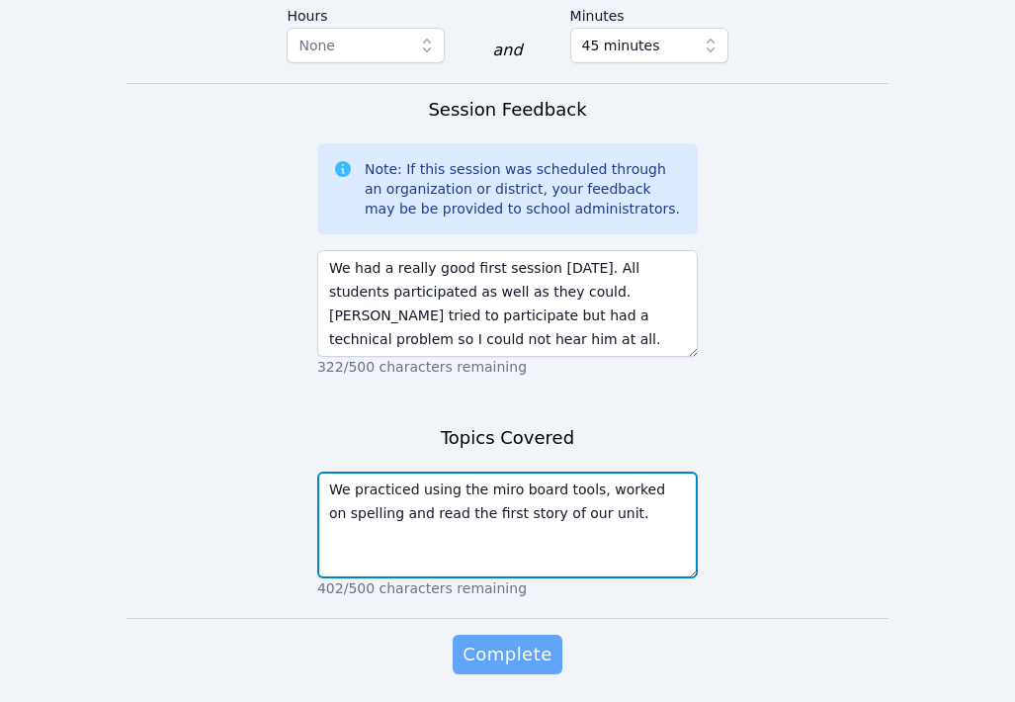
type textarea "We practiced using the miro board tools, worked on spelling and read the first …"
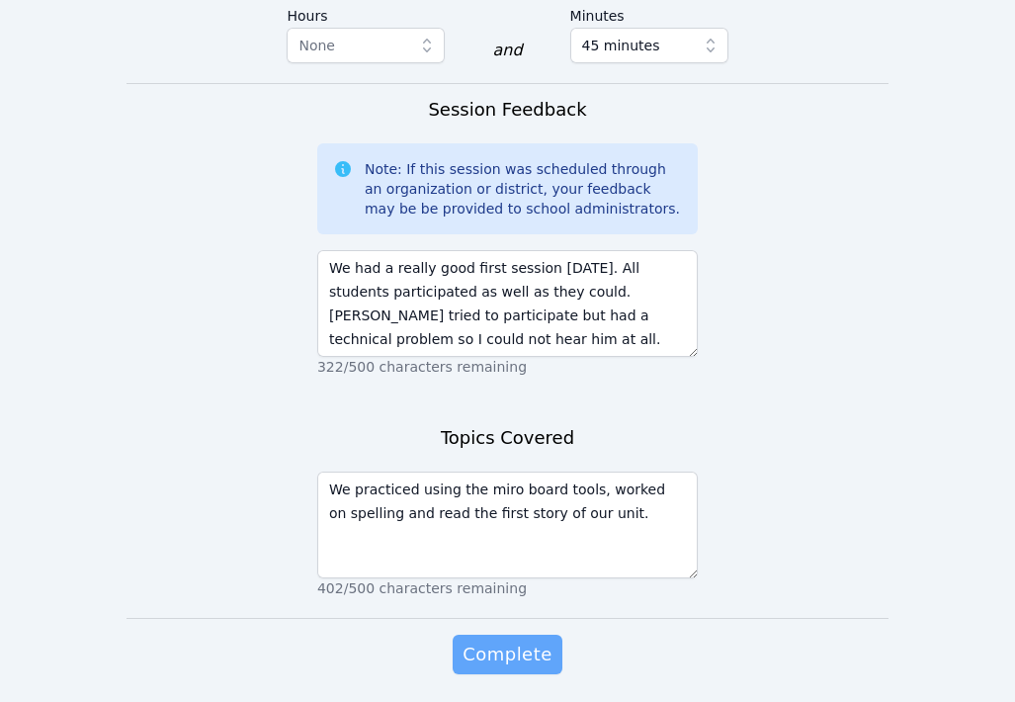
click at [492, 640] on span "Complete" at bounding box center [506, 654] width 89 height 28
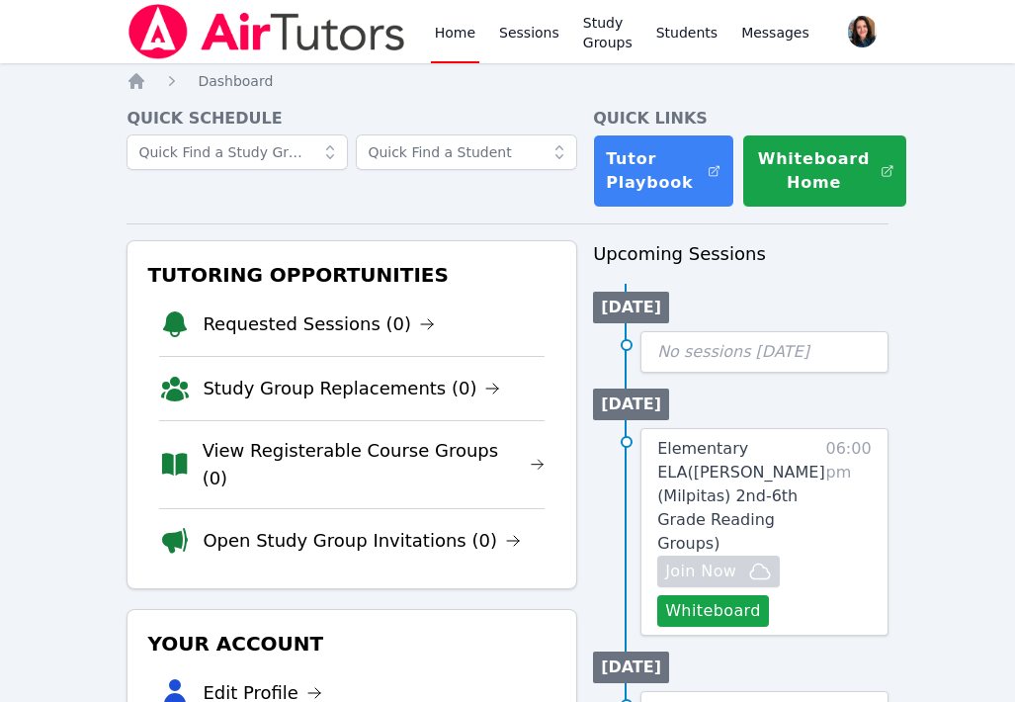
click at [165, 26] on img at bounding box center [266, 31] width 280 height 55
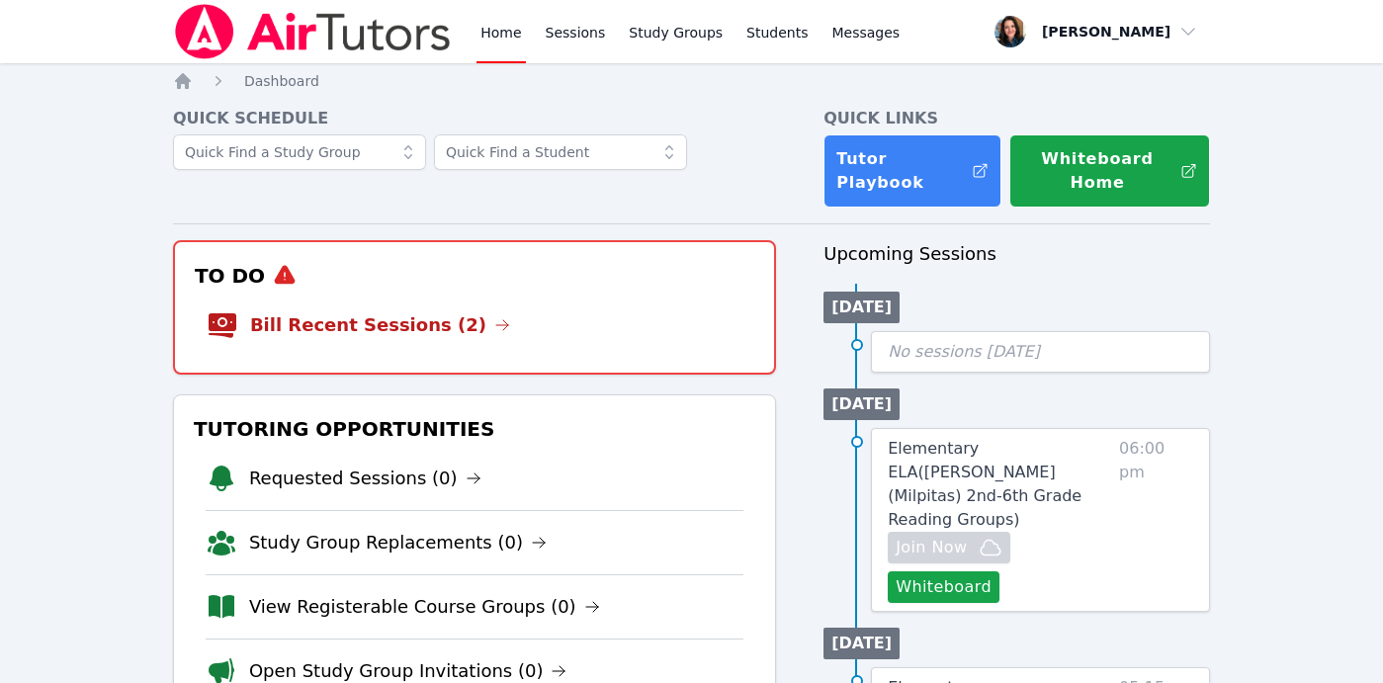
scroll to position [138, 0]
